Goal: Task Accomplishment & Management: Use online tool/utility

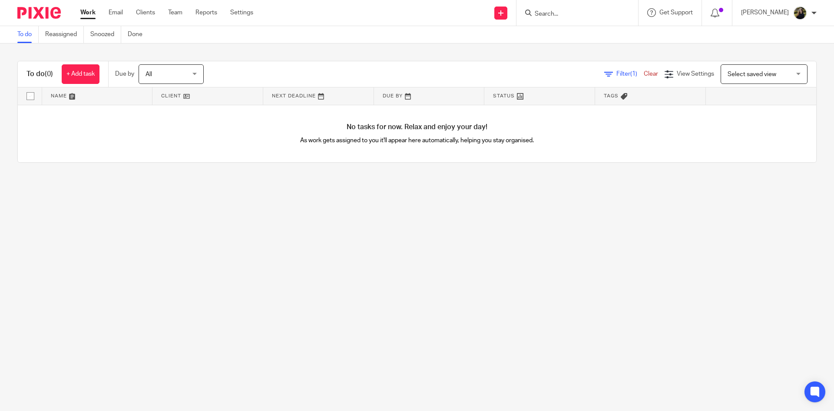
click at [552, 10] on input "Search" at bounding box center [573, 14] width 78 height 8
type input "the patvh"
click at [601, 36] on link at bounding box center [609, 37] width 155 height 20
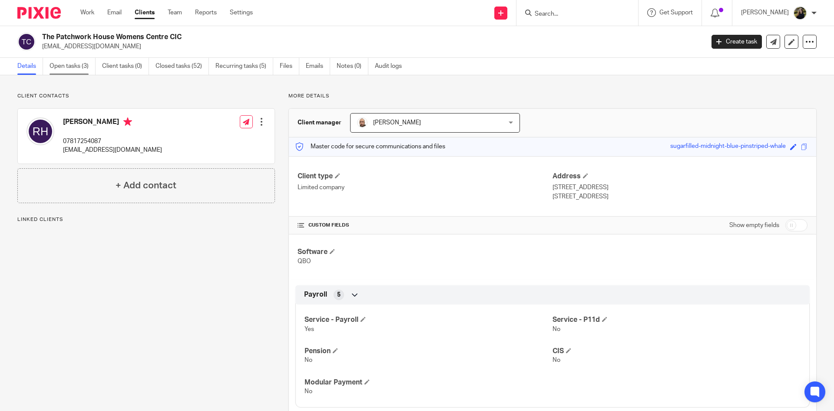
click at [55, 59] on link "Open tasks (3)" at bounding box center [73, 66] width 46 height 17
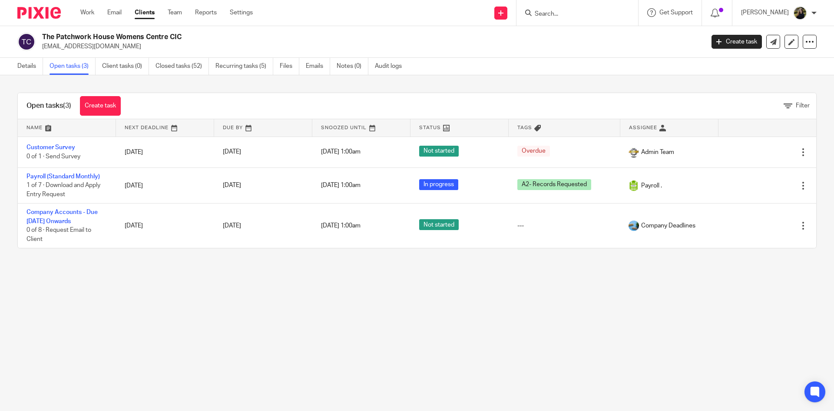
click at [86, 176] on link "Payroll (Standard Monthly)" at bounding box center [63, 176] width 73 height 6
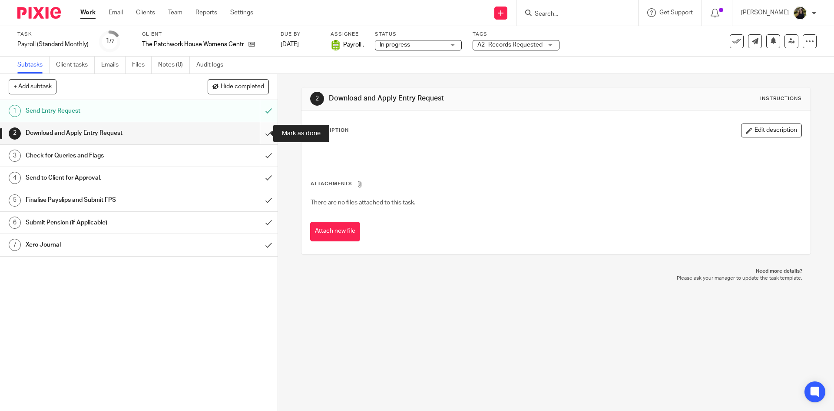
click at [258, 130] on input "submit" at bounding box center [139, 133] width 278 height 22
click at [259, 148] on input "submit" at bounding box center [139, 156] width 278 height 22
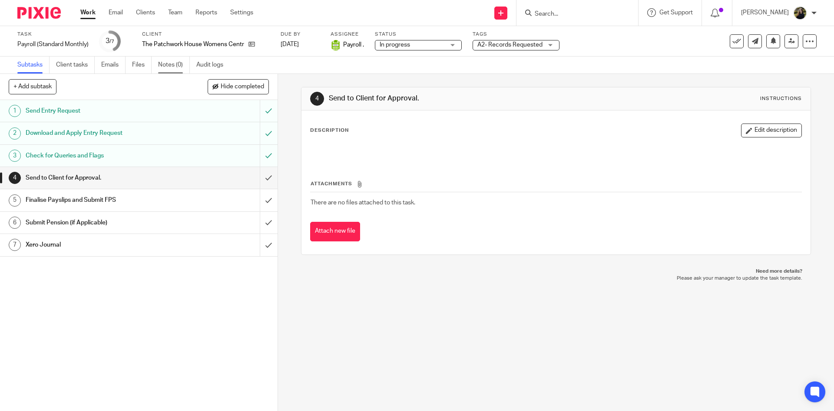
click at [163, 61] on link "Notes (0)" at bounding box center [174, 64] width 32 height 17
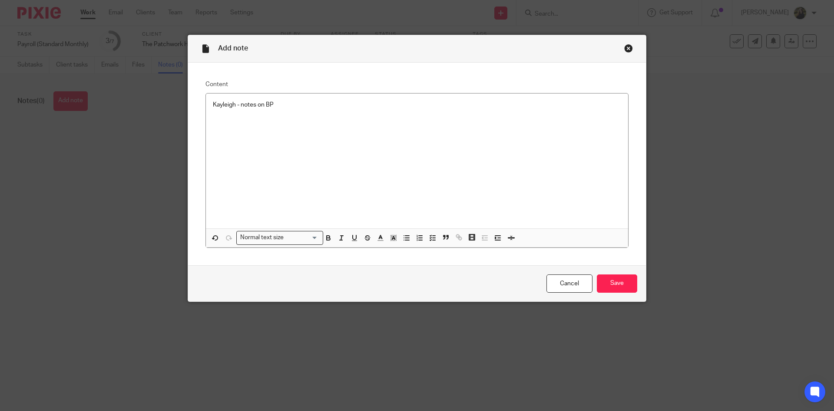
click at [627, 296] on div "Cancel Save" at bounding box center [417, 283] width 458 height 36
click at [629, 283] on input "Save" at bounding box center [617, 283] width 40 height 19
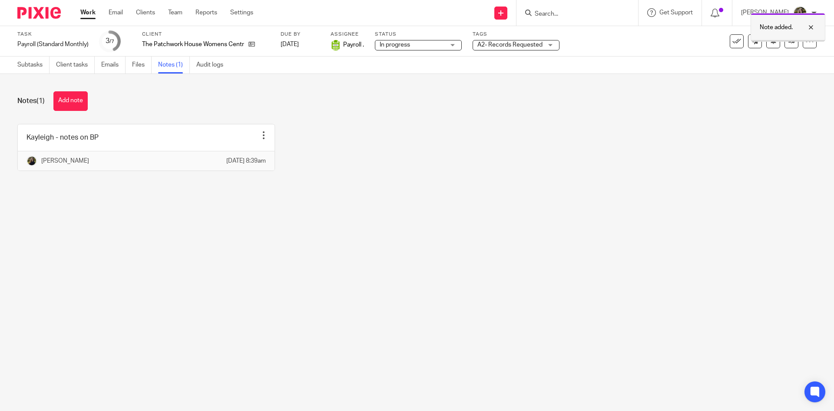
click at [812, 22] on div "Note added." at bounding box center [788, 27] width 75 height 29
click at [788, 42] on icon at bounding box center [791, 41] width 7 height 7
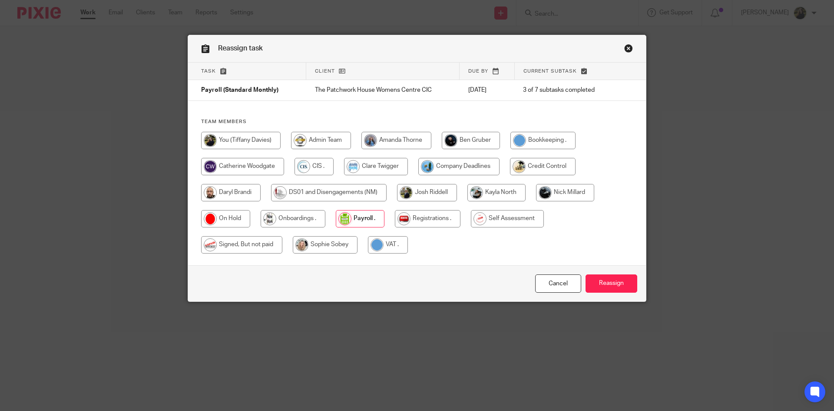
click at [254, 135] on input "radio" at bounding box center [241, 140] width 80 height 17
radio input "true"
click at [620, 276] on input "Reassign" at bounding box center [612, 283] width 52 height 19
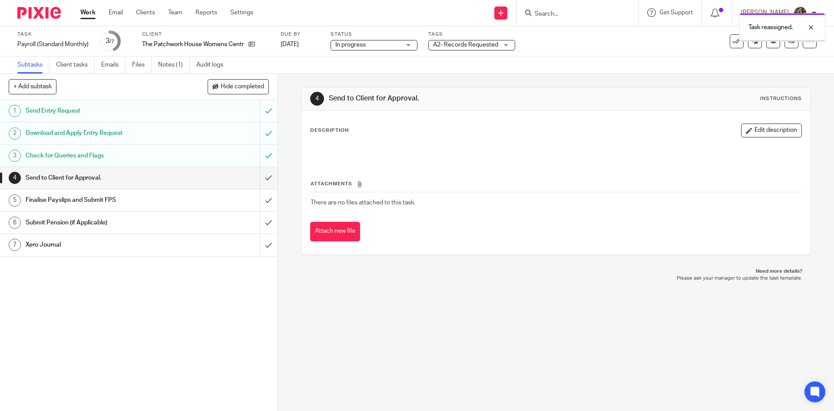
click at [38, 4] on div at bounding box center [36, 13] width 72 height 26
click at [61, 10] on link at bounding box center [40, 13] width 46 height 12
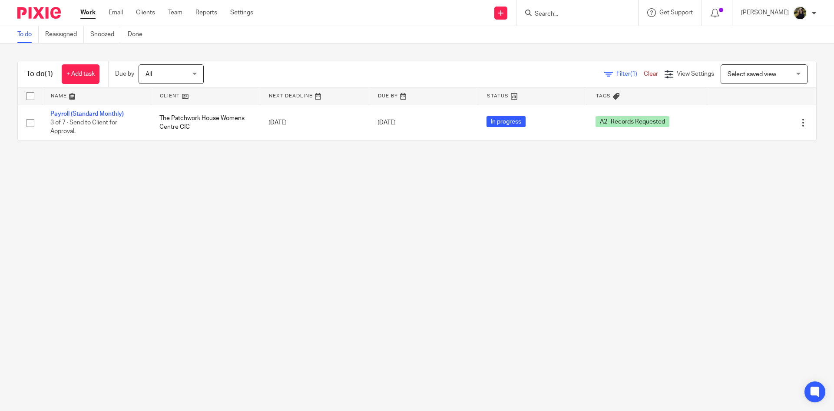
click at [579, 6] on div at bounding box center [578, 13] width 122 height 26
click at [556, 16] on input "Search" at bounding box center [573, 14] width 78 height 8
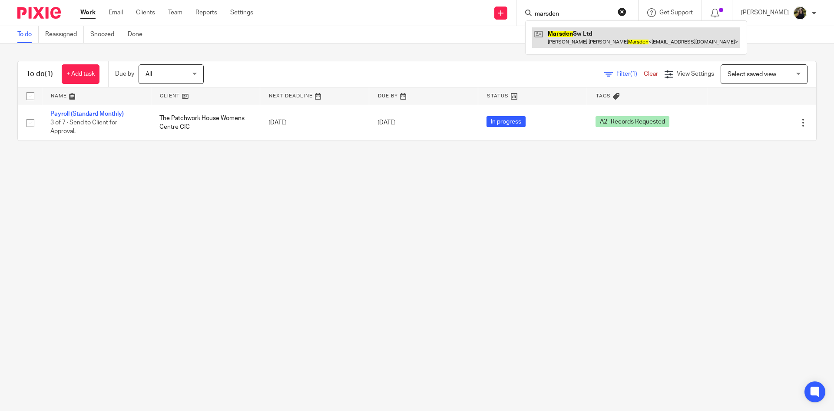
type input "marsden"
click at [598, 40] on link at bounding box center [636, 37] width 208 height 20
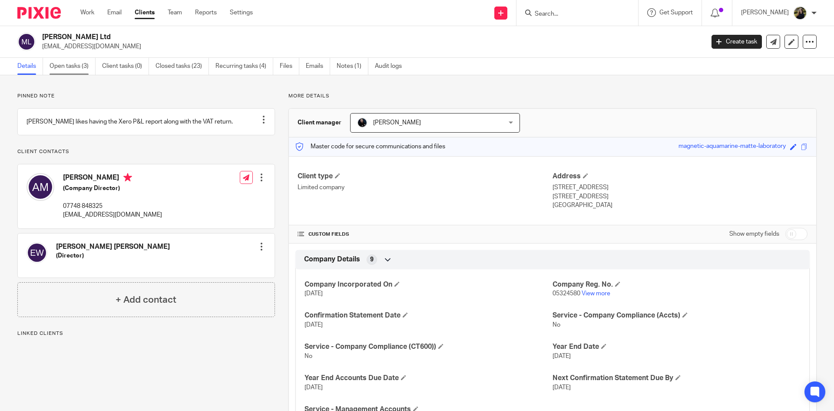
click at [67, 69] on link "Open tasks (3)" at bounding box center [73, 66] width 46 height 17
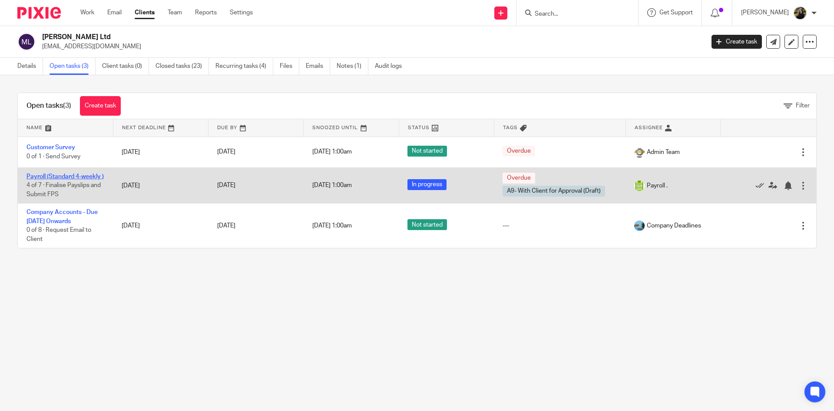
click at [41, 175] on link "Payroll (Standard 4-weekly )" at bounding box center [65, 176] width 77 height 6
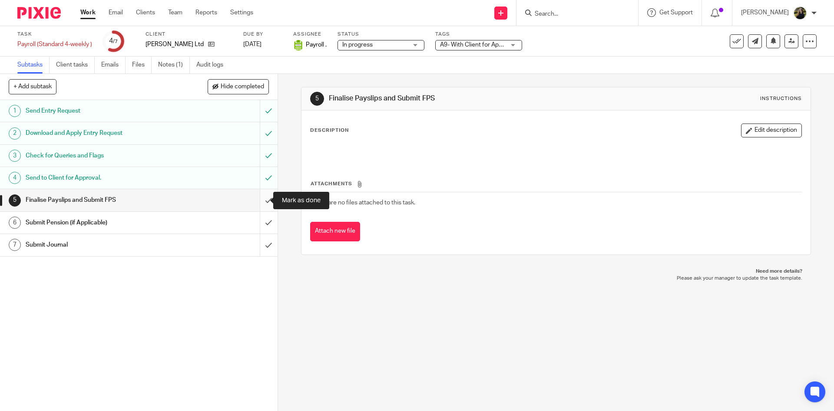
click at [262, 198] on input "submit" at bounding box center [139, 200] width 278 height 22
click at [262, 229] on input "submit" at bounding box center [139, 223] width 278 height 22
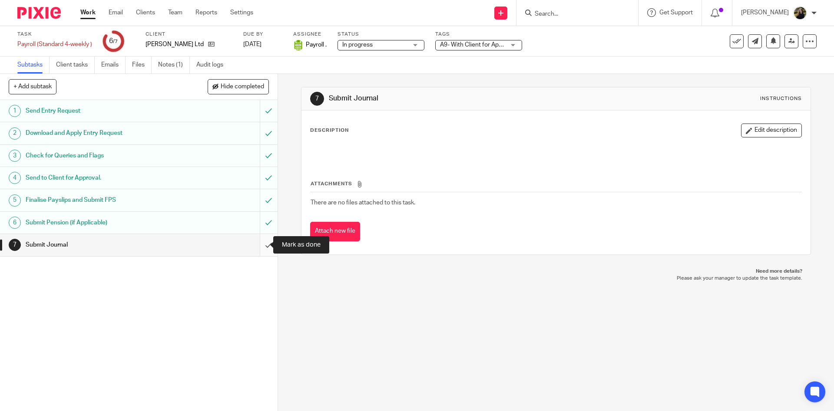
click at [256, 240] on input "submit" at bounding box center [139, 245] width 278 height 22
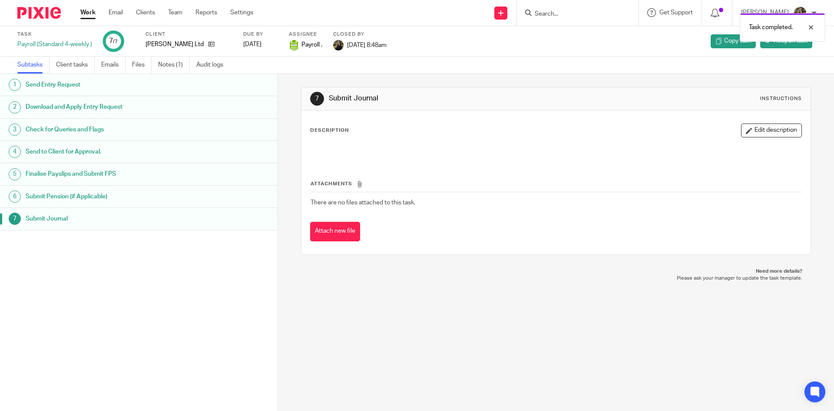
click at [35, 8] on img at bounding box center [38, 13] width 43 height 12
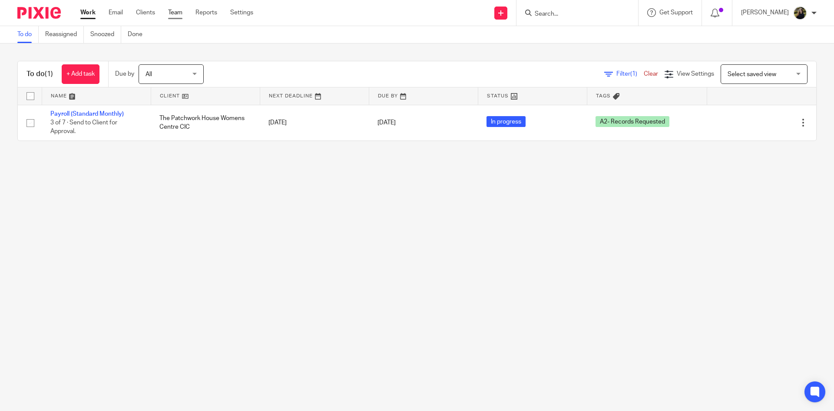
click at [174, 11] on link "Team" at bounding box center [175, 12] width 14 height 9
